Goal: Check status: Check status

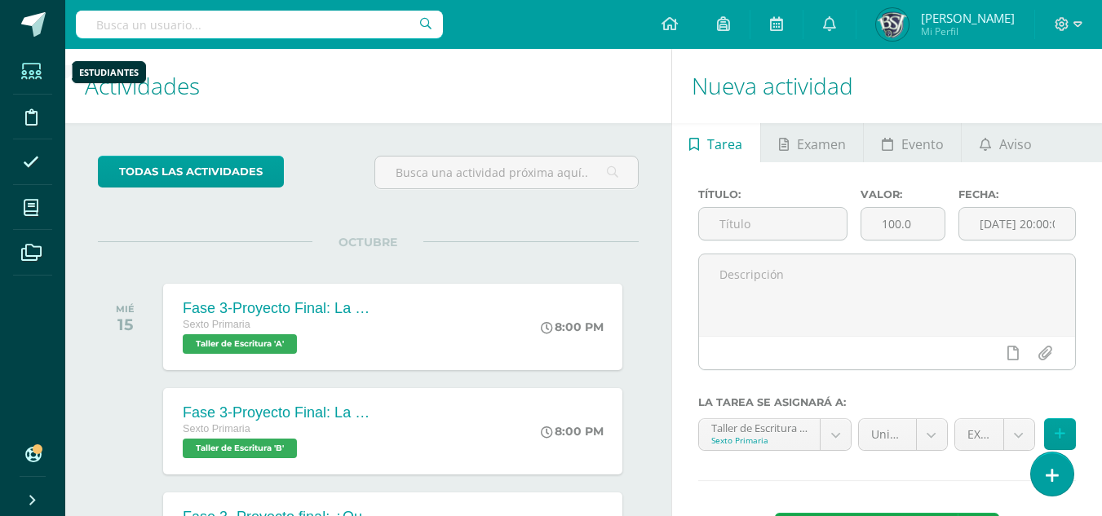
click at [33, 70] on icon at bounding box center [31, 72] width 20 height 16
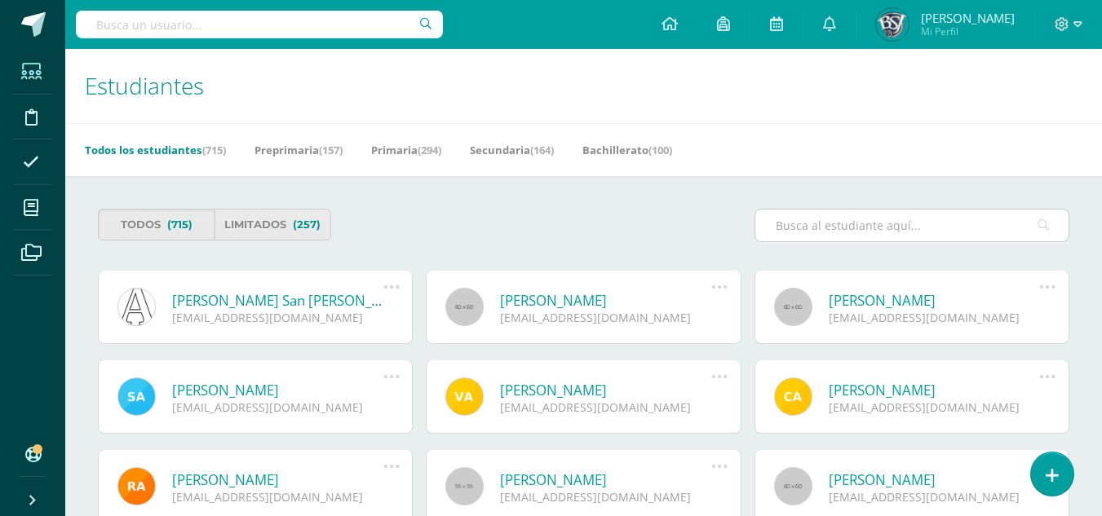
click at [877, 216] on input "text" at bounding box center [911, 226] width 313 height 32
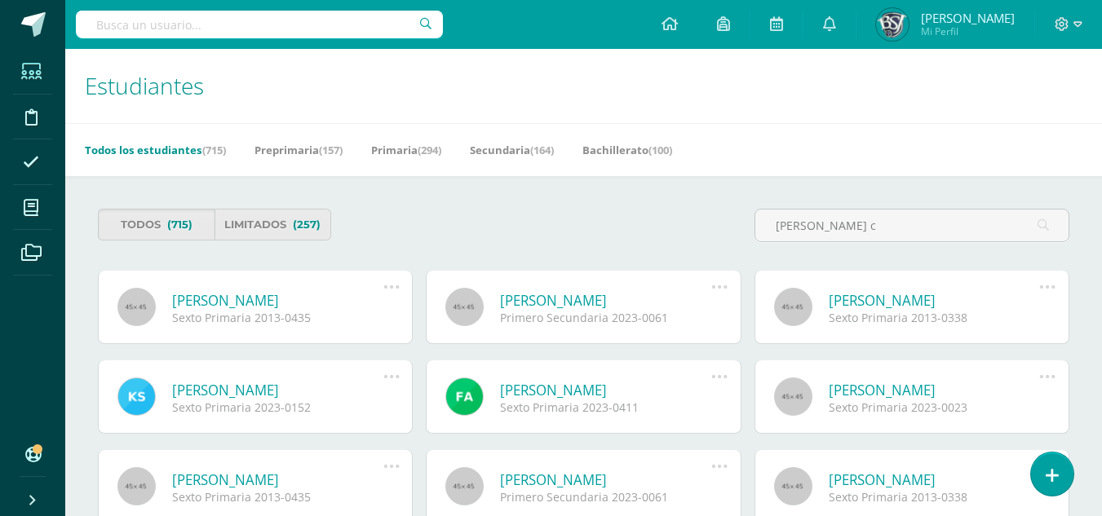
type input "monterroso c"
click at [856, 300] on link "Camila Nicole Monterrozo Pérez" at bounding box center [934, 300] width 211 height 19
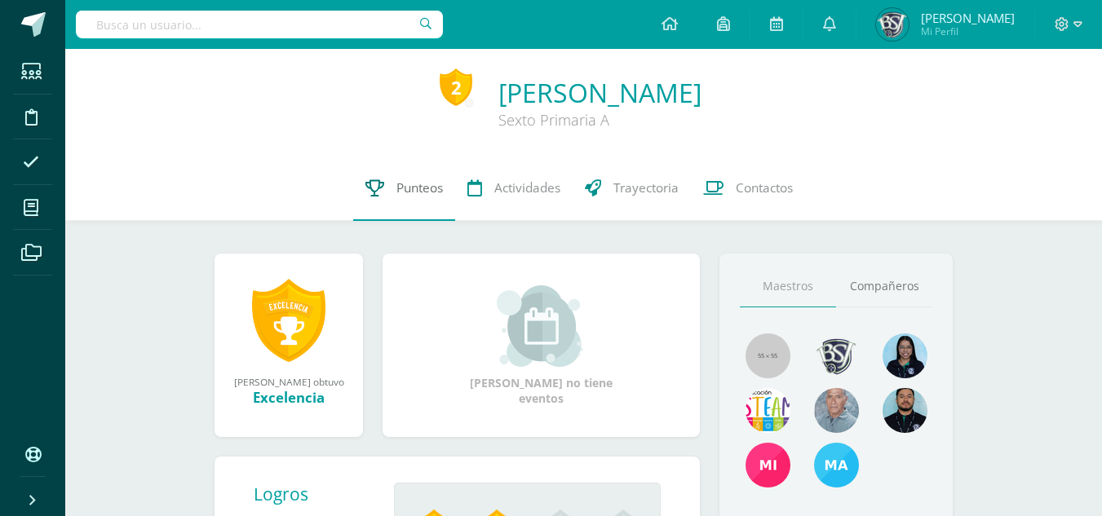
click at [407, 184] on span "Punteos" at bounding box center [419, 187] width 46 height 17
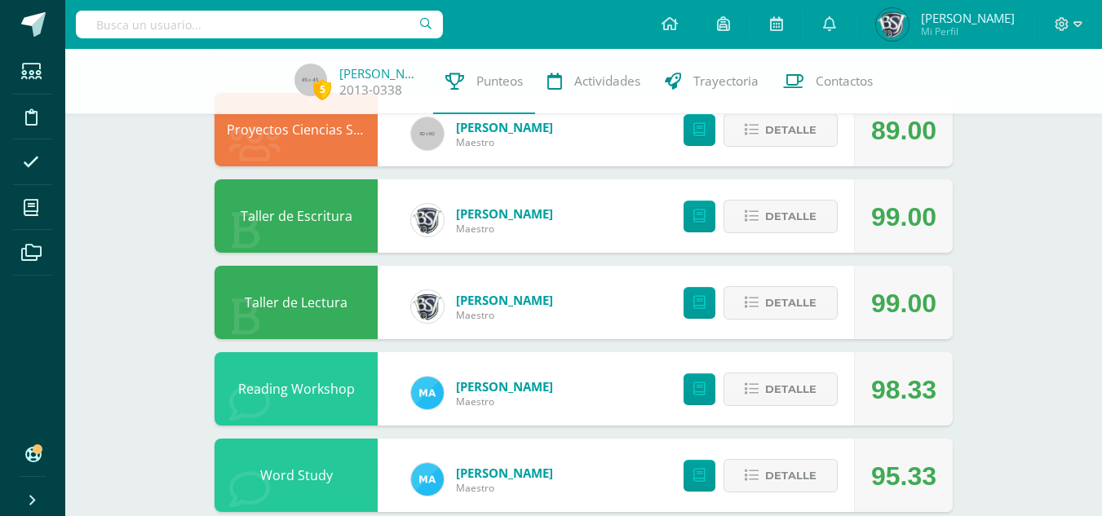
scroll to position [82, 0]
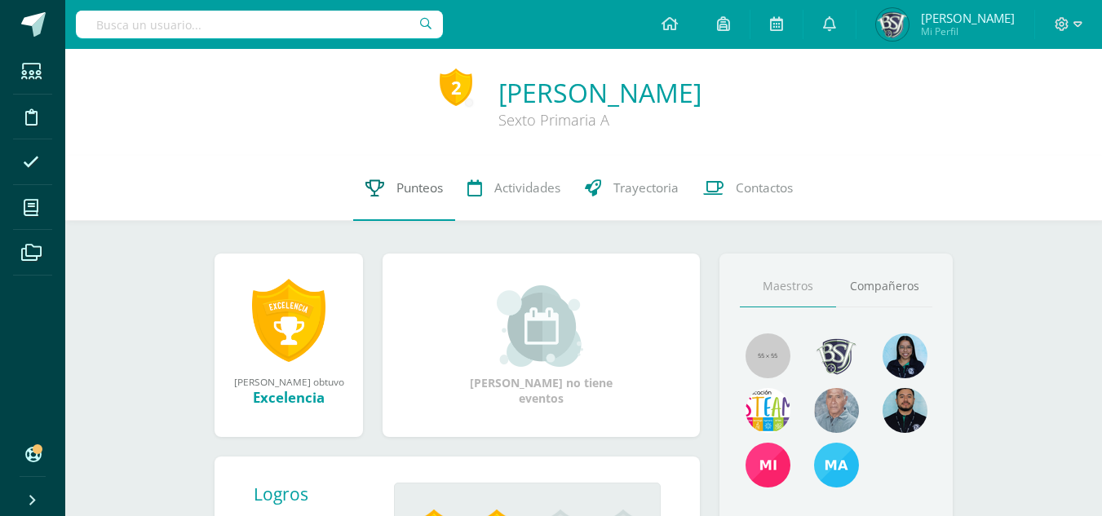
click at [420, 187] on span "Punteos" at bounding box center [419, 187] width 46 height 17
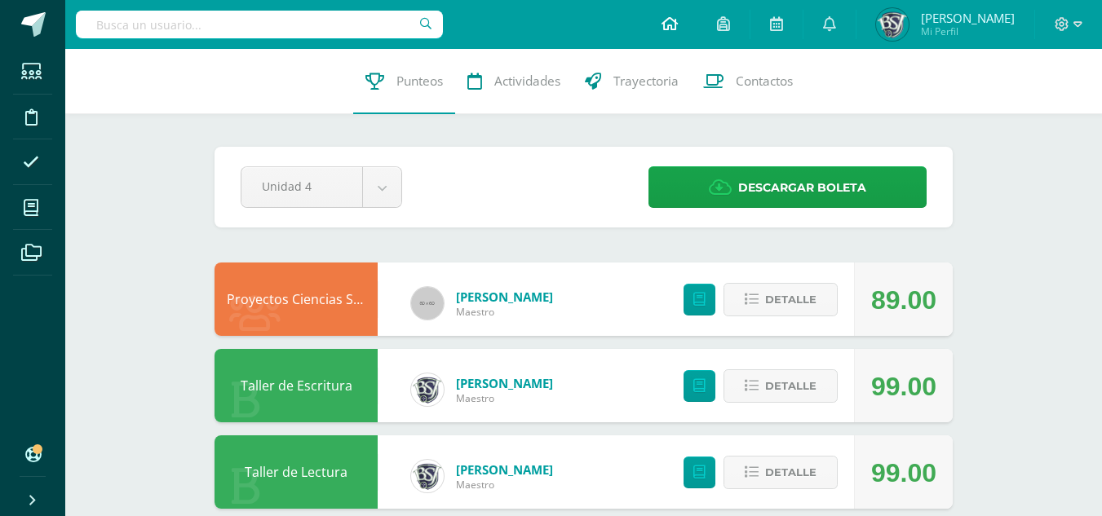
click at [678, 26] on icon at bounding box center [669, 23] width 16 height 15
